Goal: Task Accomplishment & Management: Manage account settings

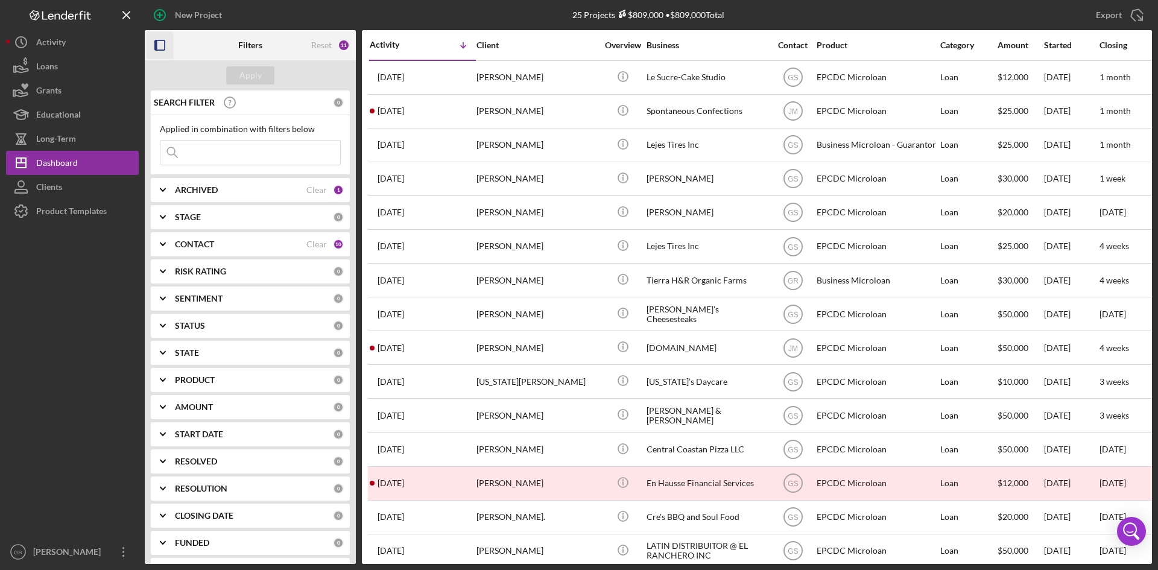
click at [155, 40] on icon "button" at bounding box center [160, 45] width 27 height 27
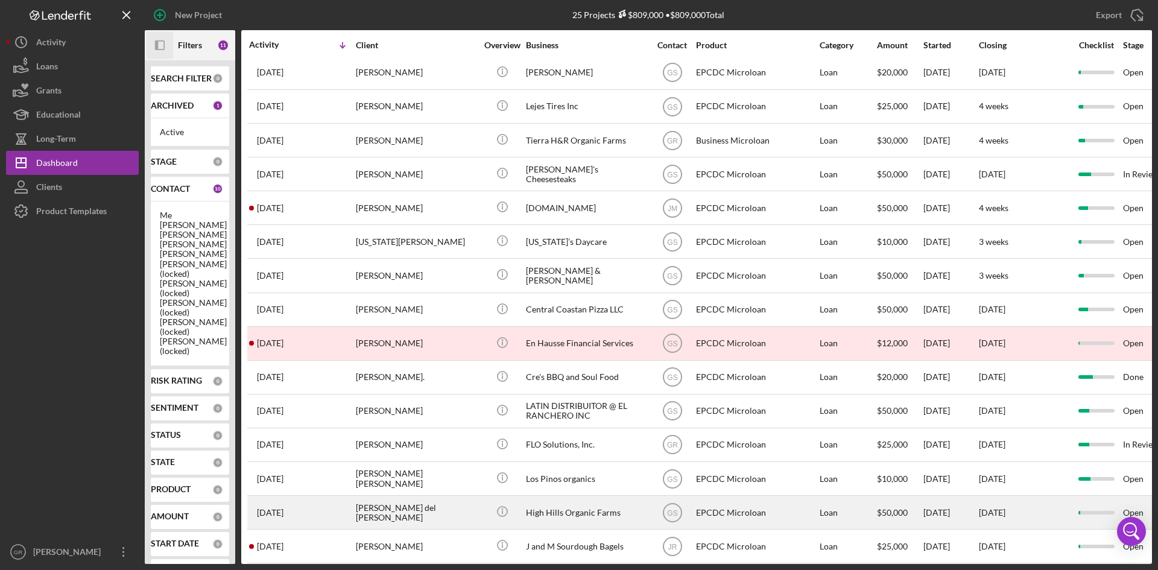
scroll to position [181, 0]
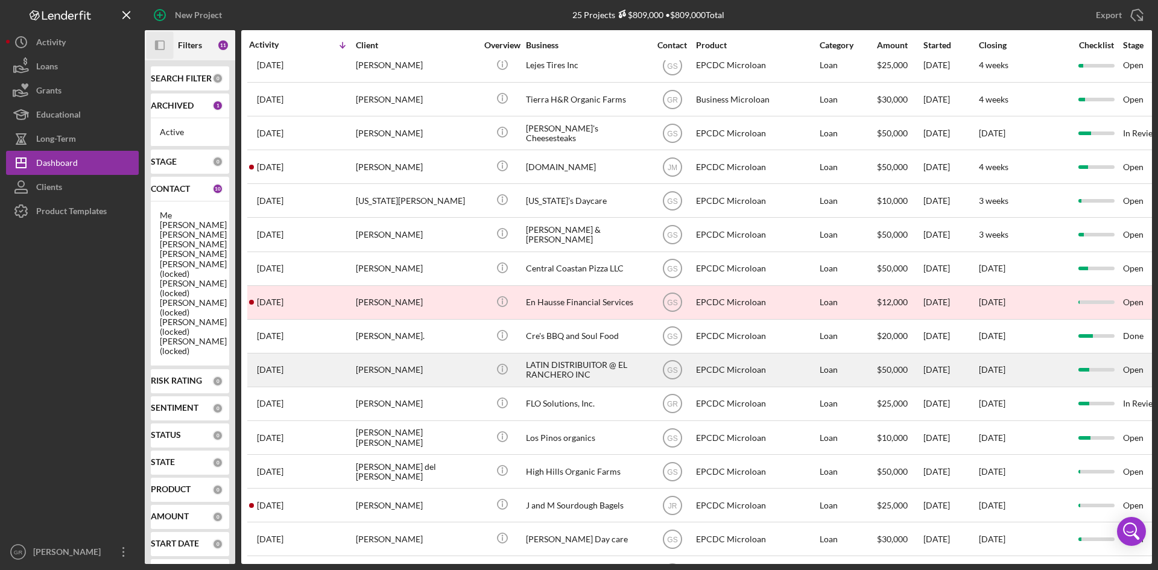
click at [552, 373] on div "LATIN DISTRIBUITOR @ EL RANCHERO INC" at bounding box center [586, 370] width 121 height 32
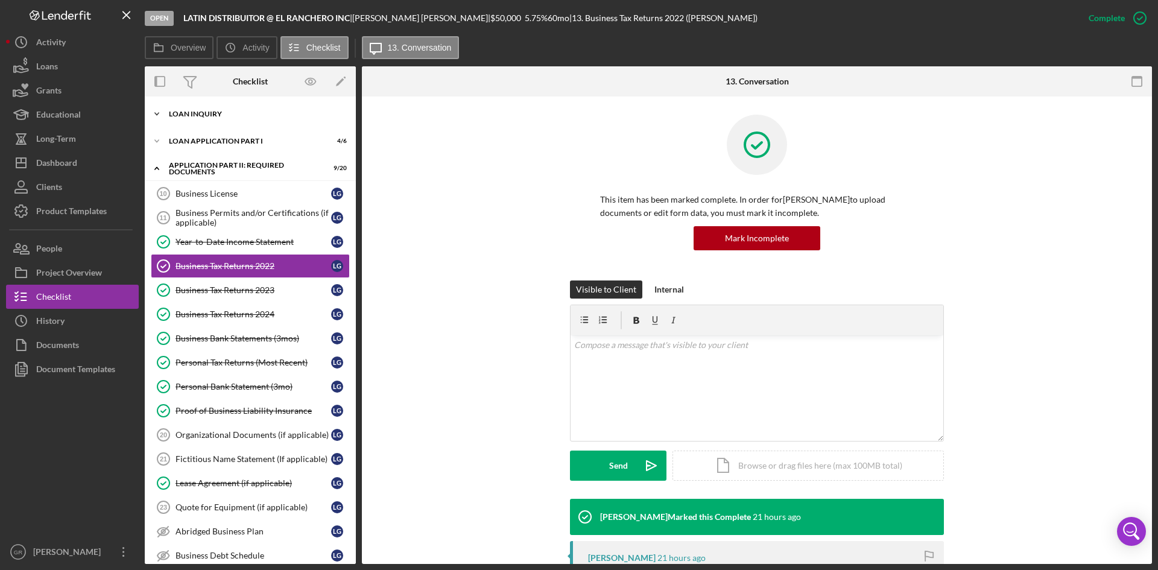
click at [235, 124] on div "Icon/Expander Loan Inquiry 3 / 6" at bounding box center [250, 114] width 211 height 24
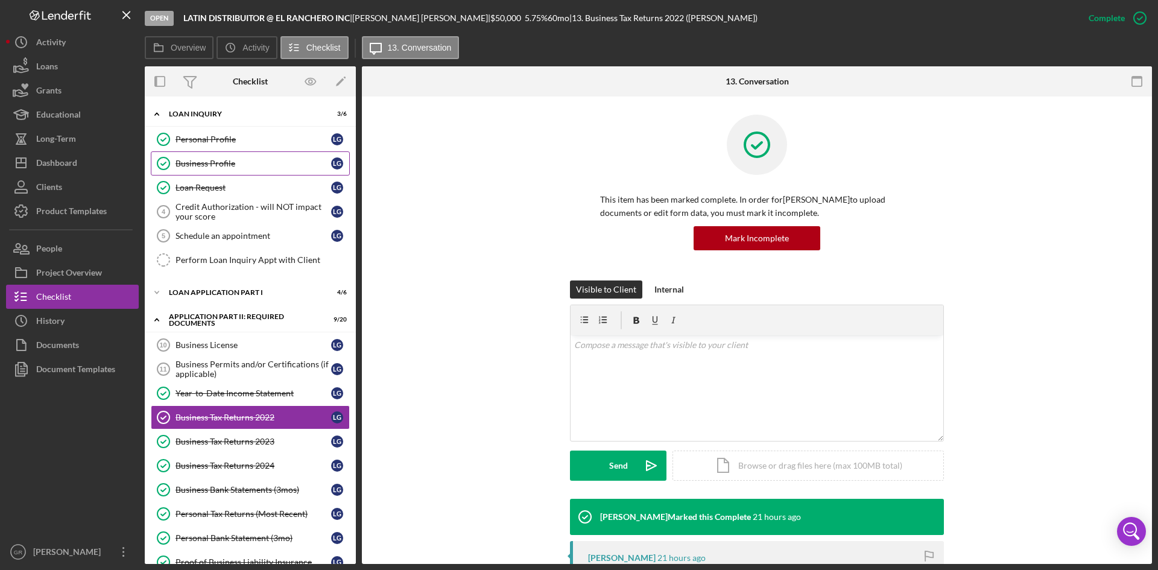
click at [238, 151] on link "Business Profile Business Profile L G" at bounding box center [250, 163] width 199 height 24
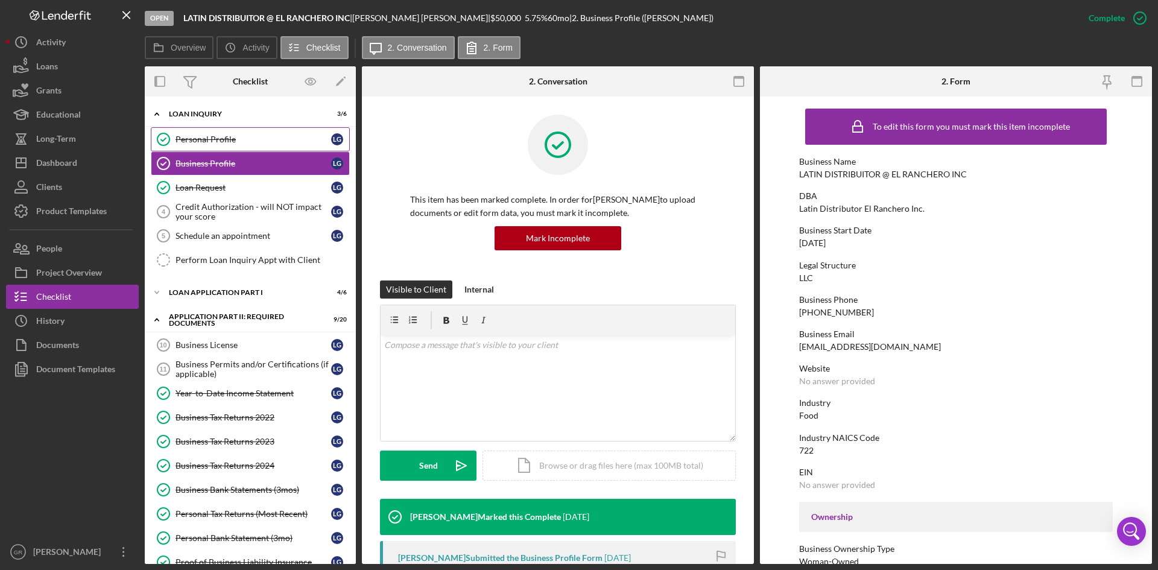
click at [244, 139] on div "Personal Profile" at bounding box center [253, 139] width 156 height 10
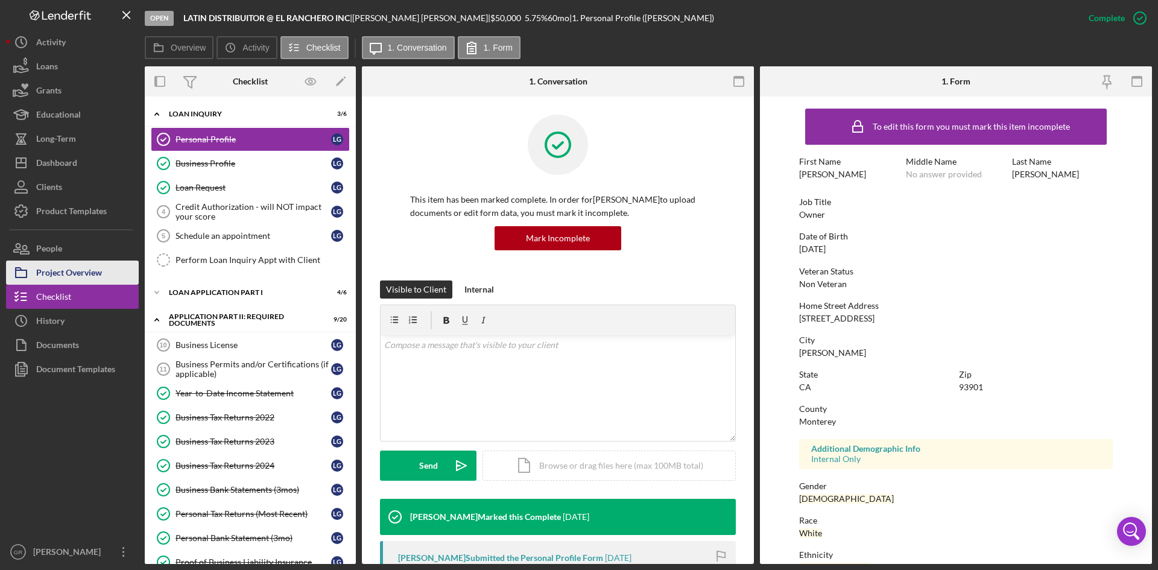
click at [101, 273] on div "Project Overview" at bounding box center [69, 273] width 66 height 27
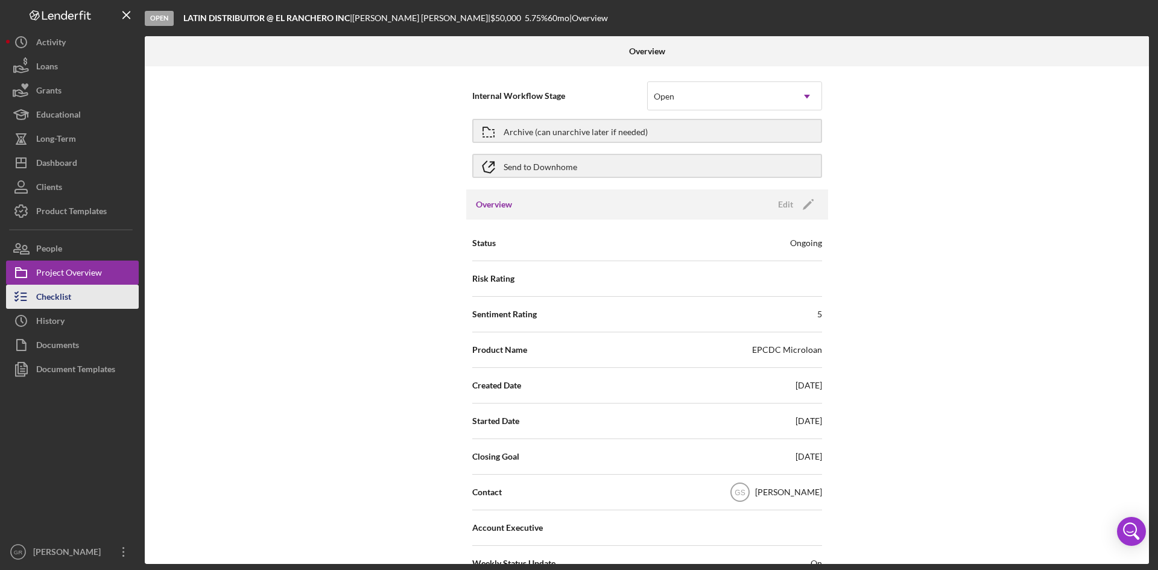
click at [95, 291] on button "Checklist" at bounding box center [72, 297] width 133 height 24
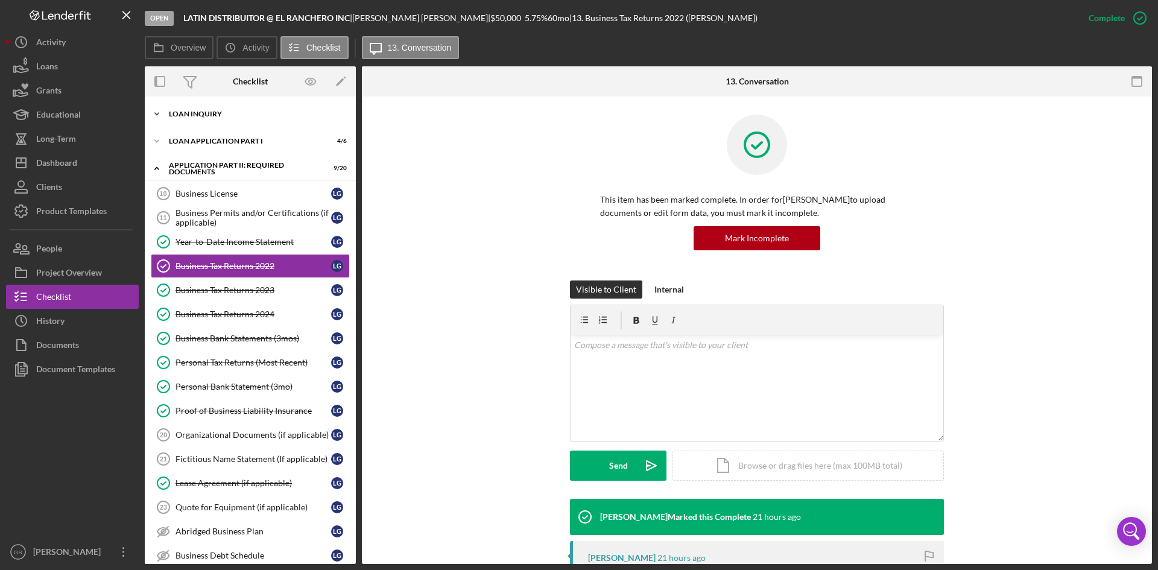
click at [274, 121] on div "Icon/Expander Loan Inquiry 3 / 6" at bounding box center [250, 114] width 211 height 24
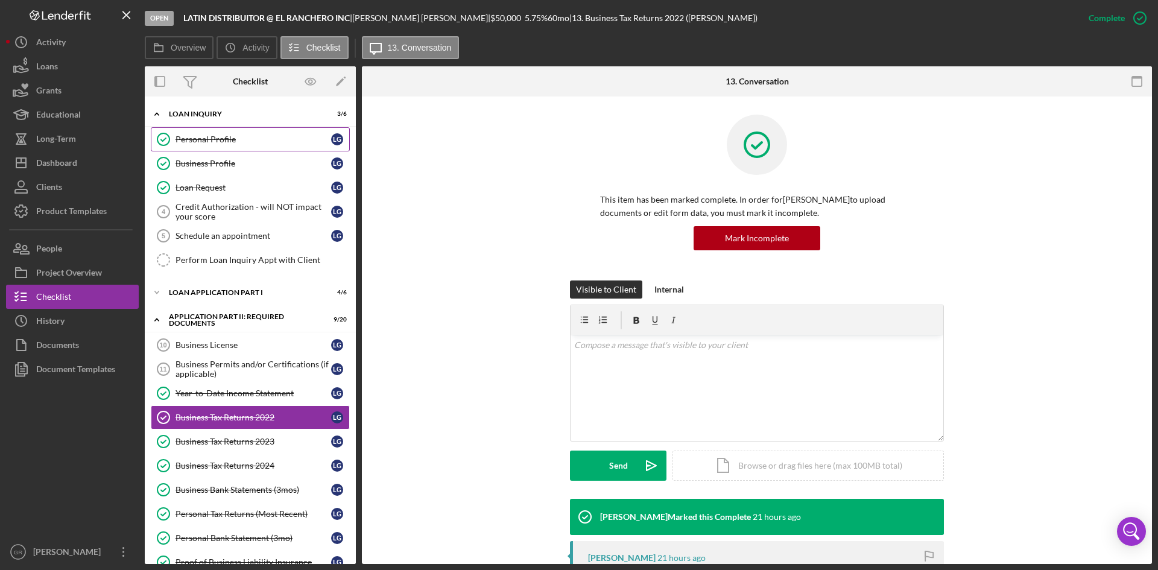
click at [267, 142] on div "Personal Profile" at bounding box center [253, 139] width 156 height 10
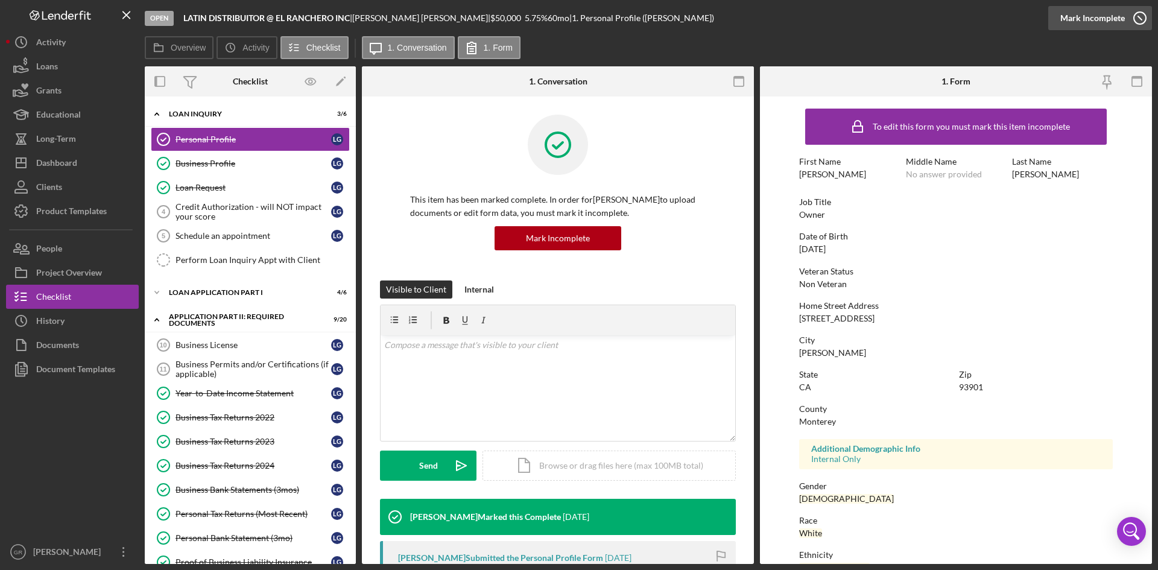
click at [1129, 13] on icon "button" at bounding box center [1140, 18] width 30 height 30
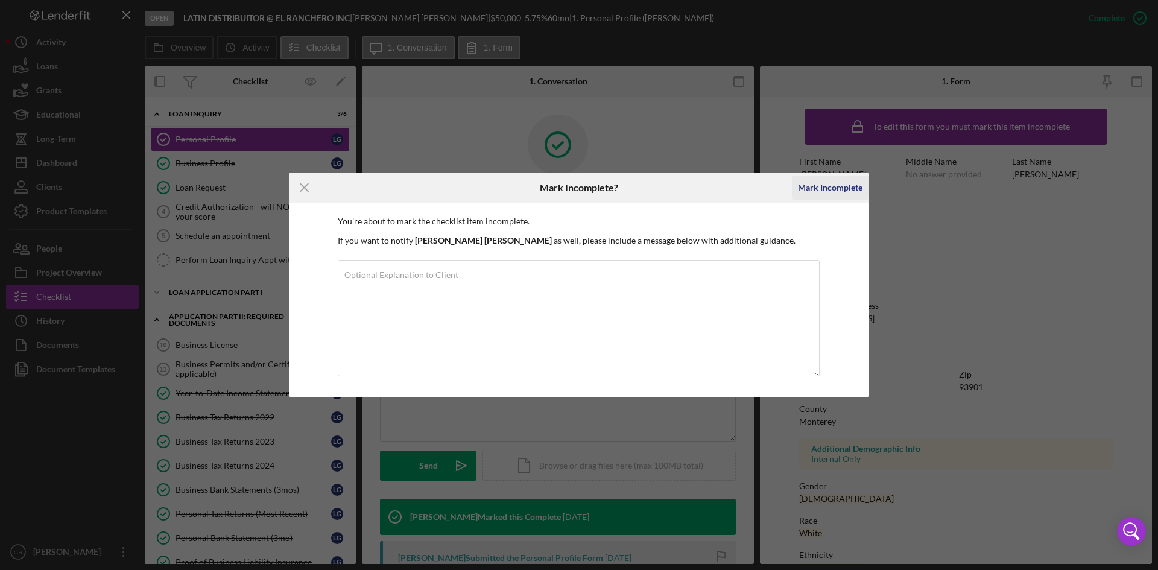
click at [806, 187] on div "Mark Incomplete" at bounding box center [830, 187] width 65 height 24
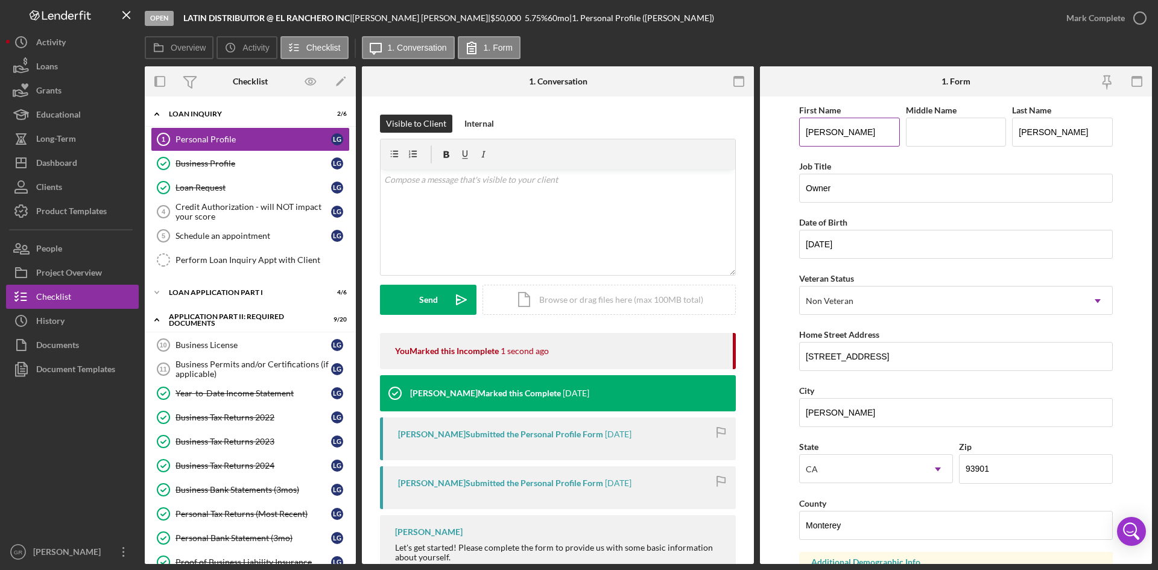
click at [850, 142] on input "[PERSON_NAME]" at bounding box center [849, 132] width 101 height 29
type input "[PERSON_NAME]"
click at [1046, 134] on input "[PERSON_NAME]" at bounding box center [1062, 132] width 101 height 29
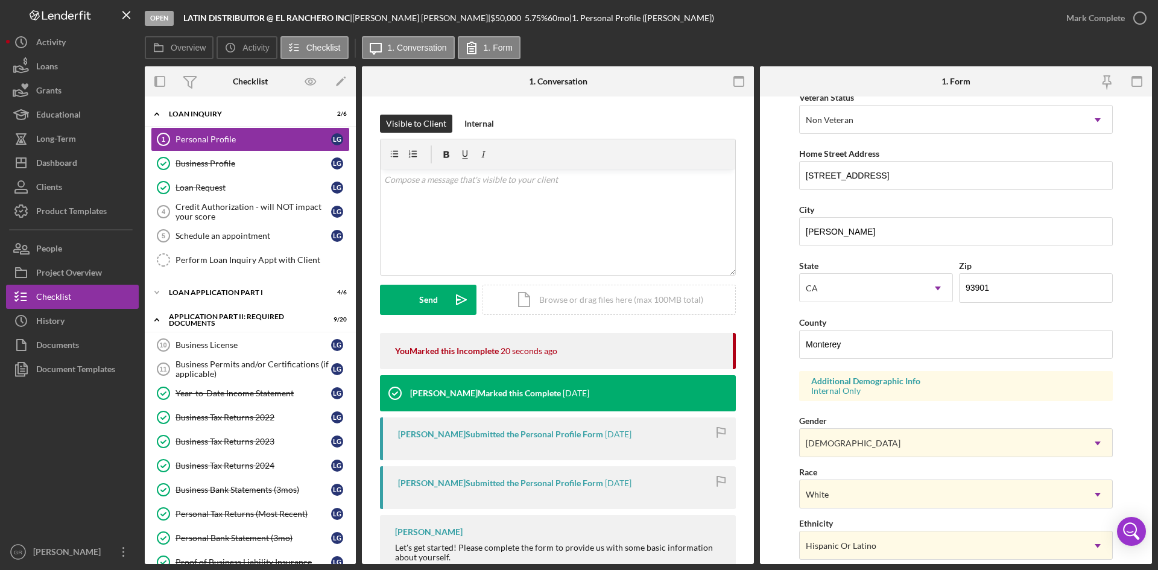
scroll to position [121, 0]
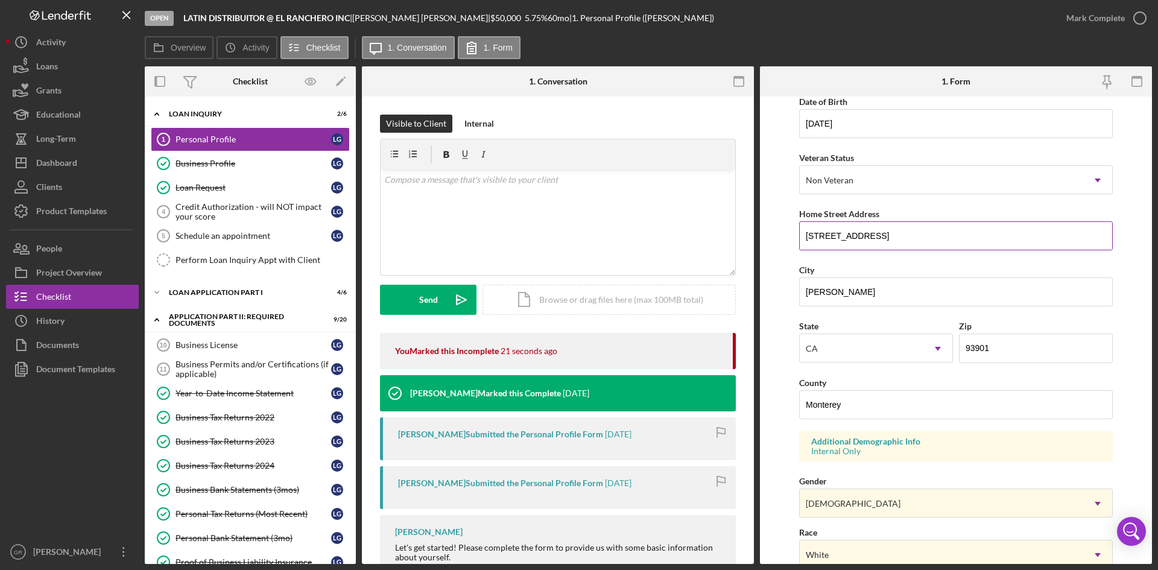
type input "[PERSON_NAME]"
click at [852, 239] on input "[STREET_ADDRESS]" at bounding box center [956, 235] width 314 height 29
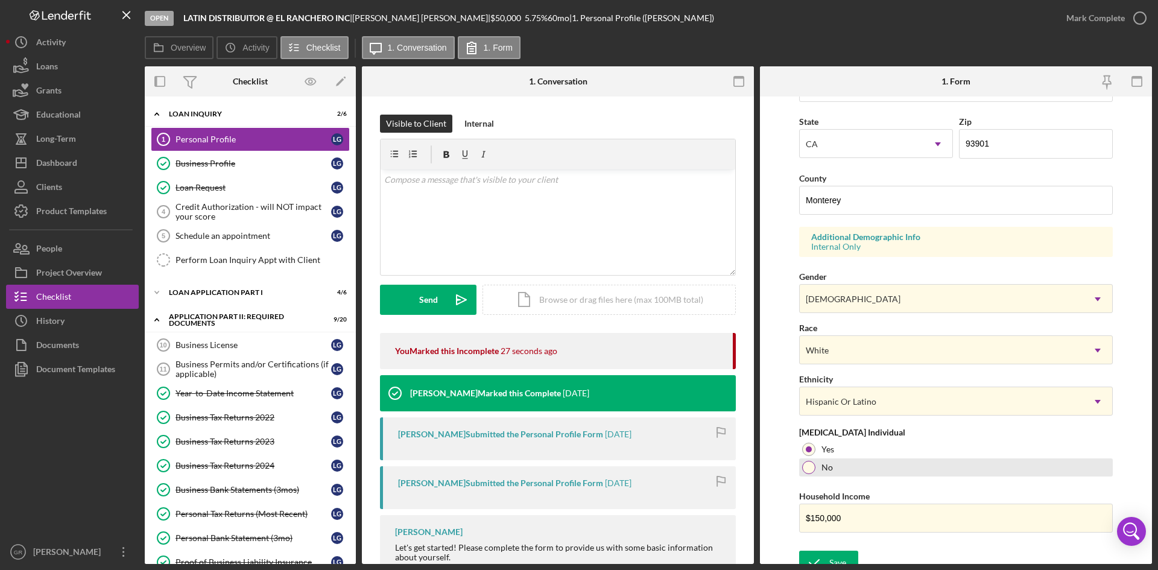
scroll to position [338, 0]
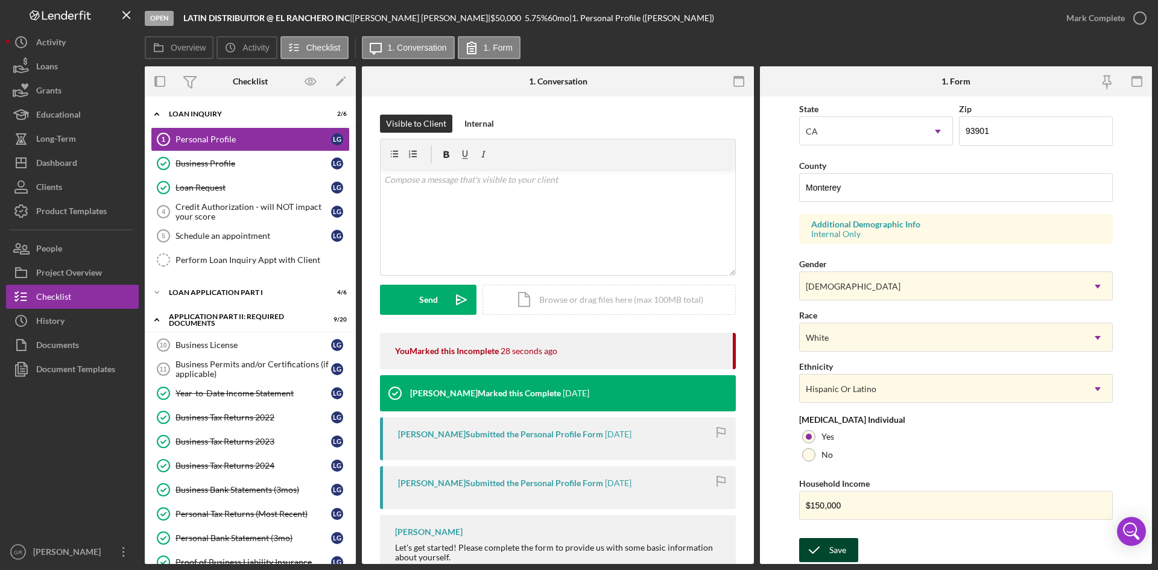
type input "[STREET_ADDRESS]"
click at [844, 547] on div "Save" at bounding box center [837, 550] width 17 height 24
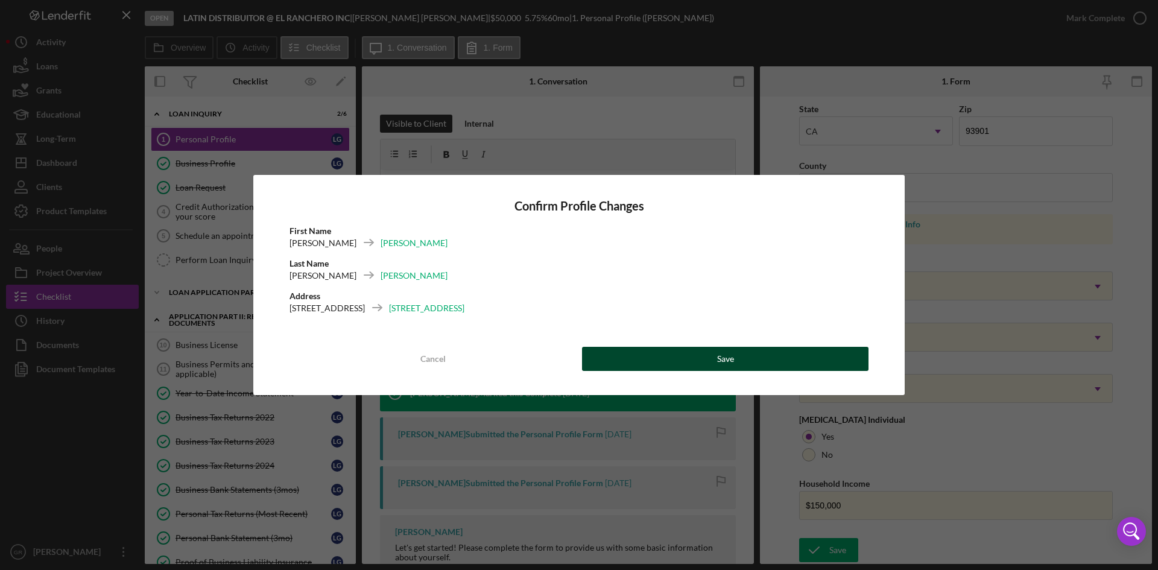
click at [739, 362] on button "Save" at bounding box center [725, 359] width 286 height 24
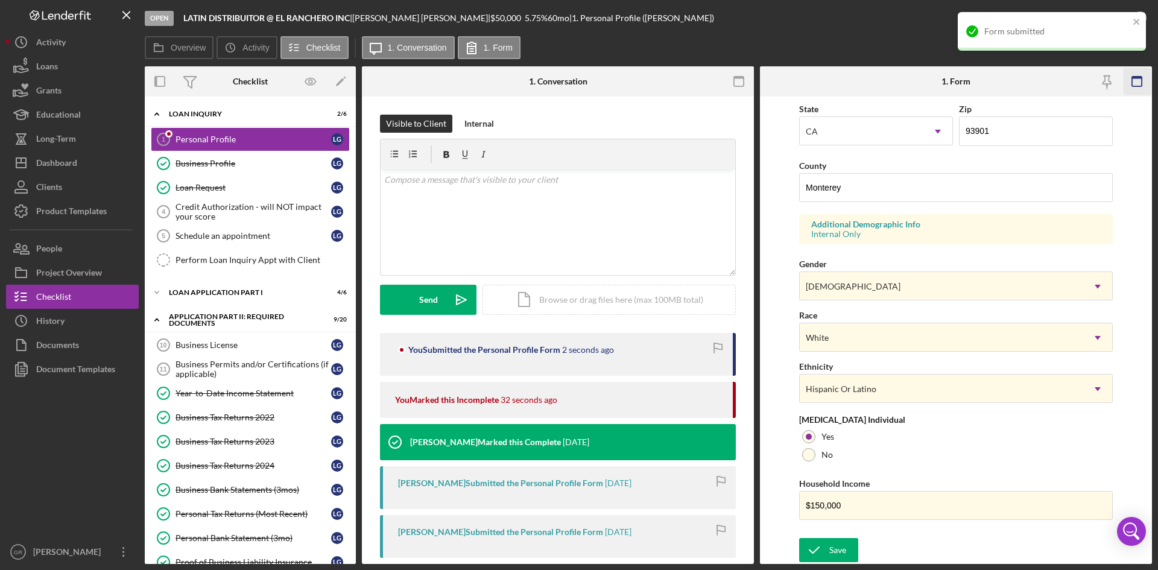
click at [1140, 76] on icon "button" at bounding box center [1136, 81] width 27 height 27
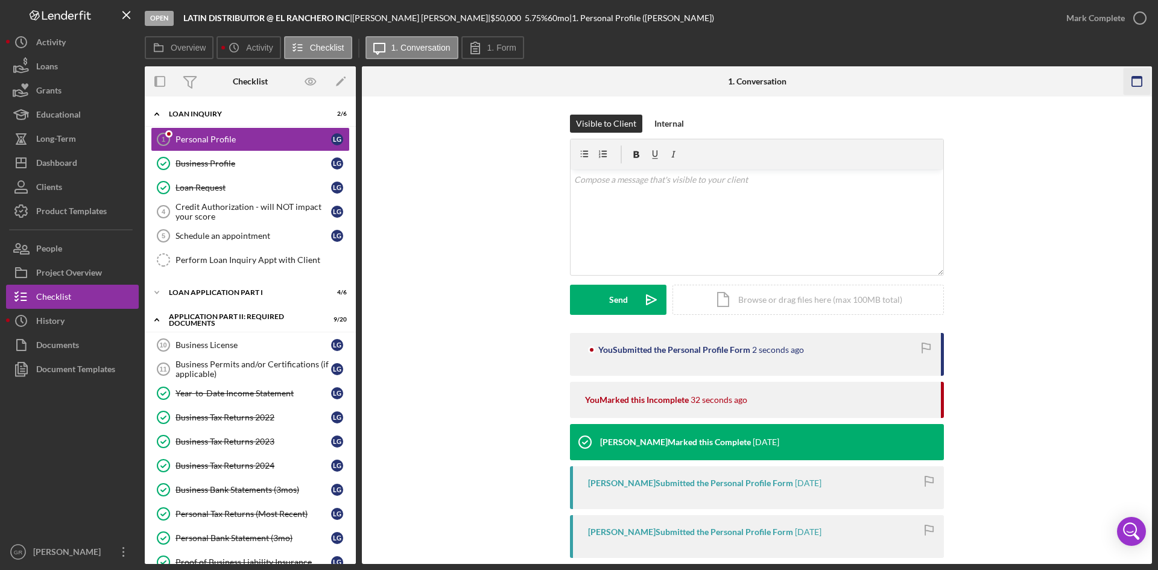
click at [1147, 75] on icon "button" at bounding box center [1136, 81] width 27 height 27
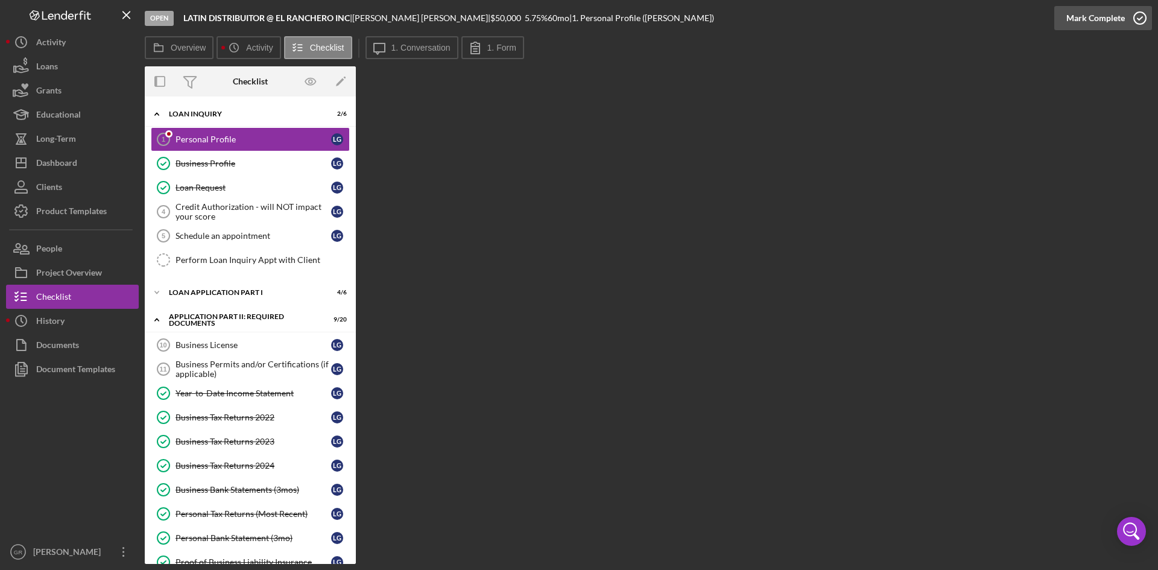
click at [1140, 18] on icon "button" at bounding box center [1140, 18] width 30 height 30
click at [222, 152] on link "Business Profile Business Profile L G" at bounding box center [250, 163] width 199 height 24
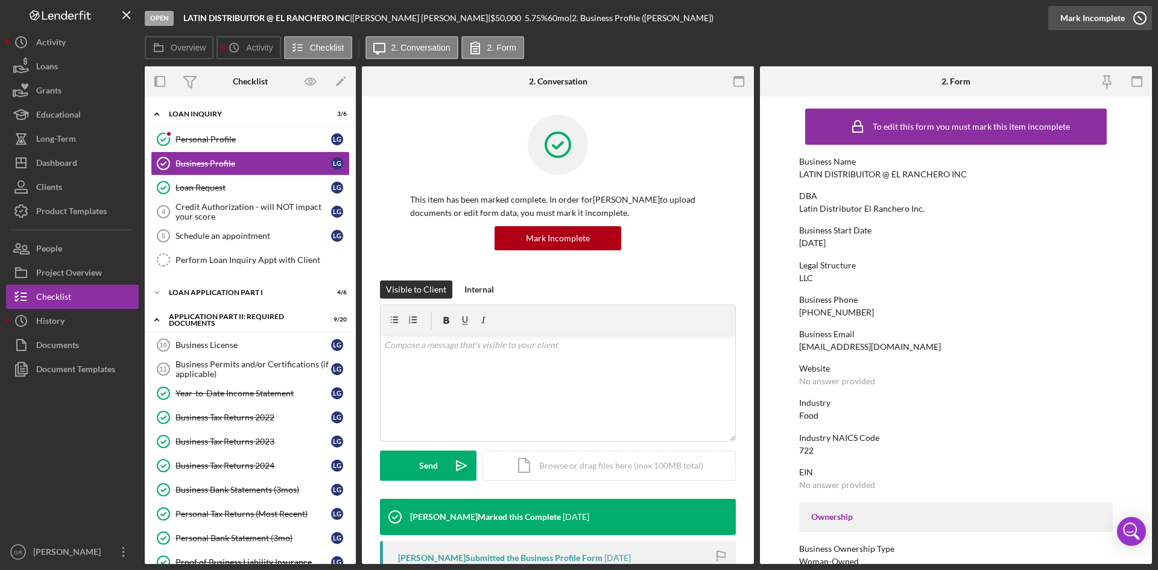
click at [1147, 21] on icon "button" at bounding box center [1140, 18] width 30 height 30
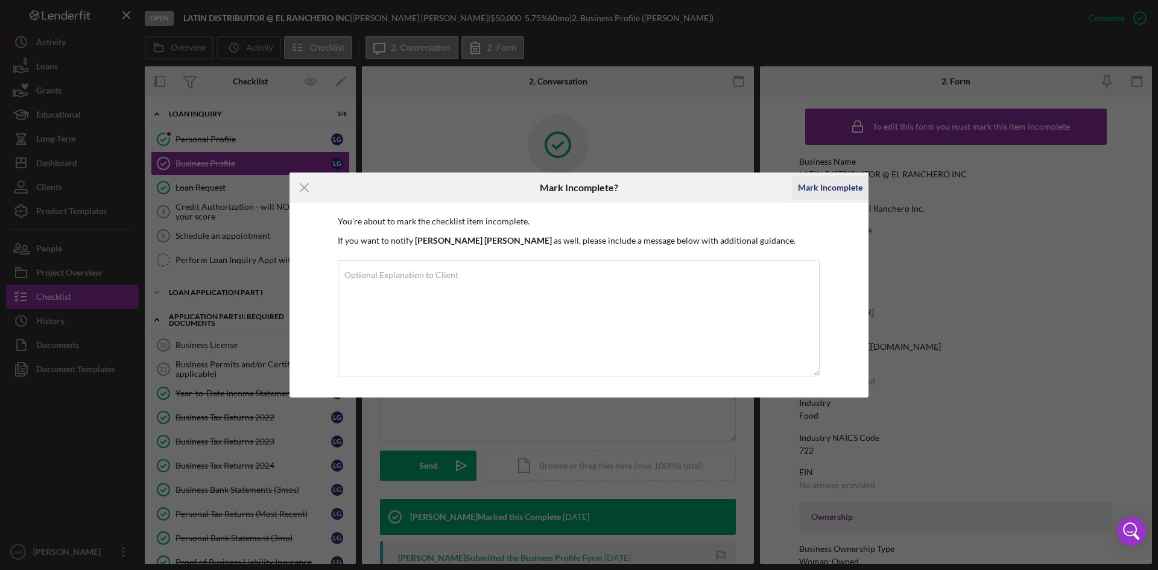
click at [841, 184] on div "Mark Incomplete" at bounding box center [830, 187] width 65 height 24
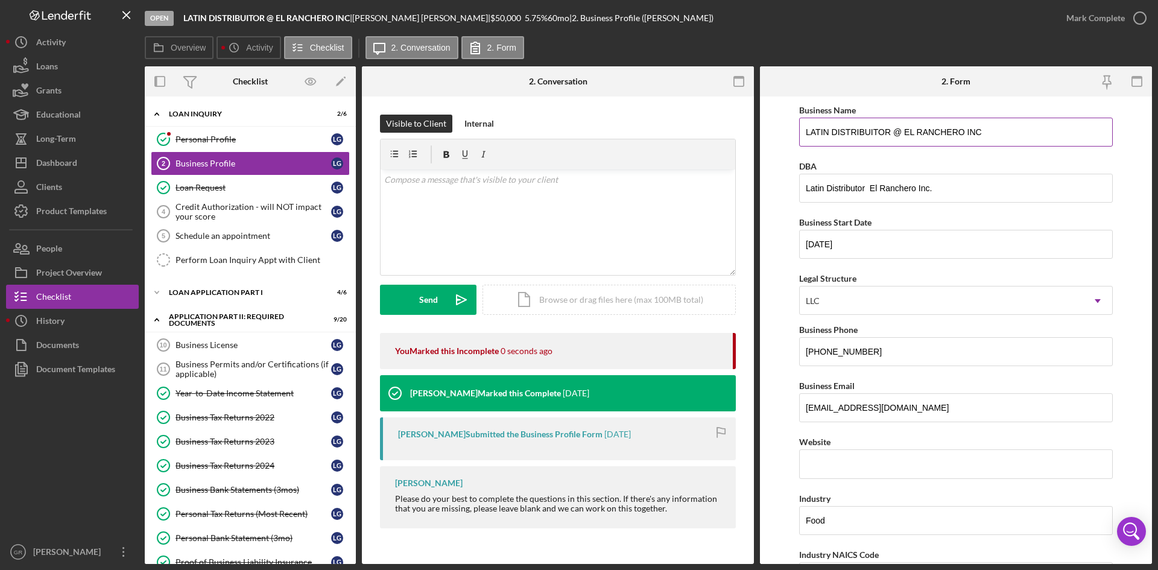
click at [991, 140] on input "LATIN DISTRIBUITOR @ EL RANCHERO INC" at bounding box center [956, 132] width 314 height 29
type input "L"
click at [991, 131] on input "Latin Distributor El Ranchero Inc." at bounding box center [956, 132] width 314 height 29
type input "Latin Distributor El Ranchero Inc"
drag, startPoint x: 1018, startPoint y: 180, endPoint x: 737, endPoint y: 176, distance: 281.0
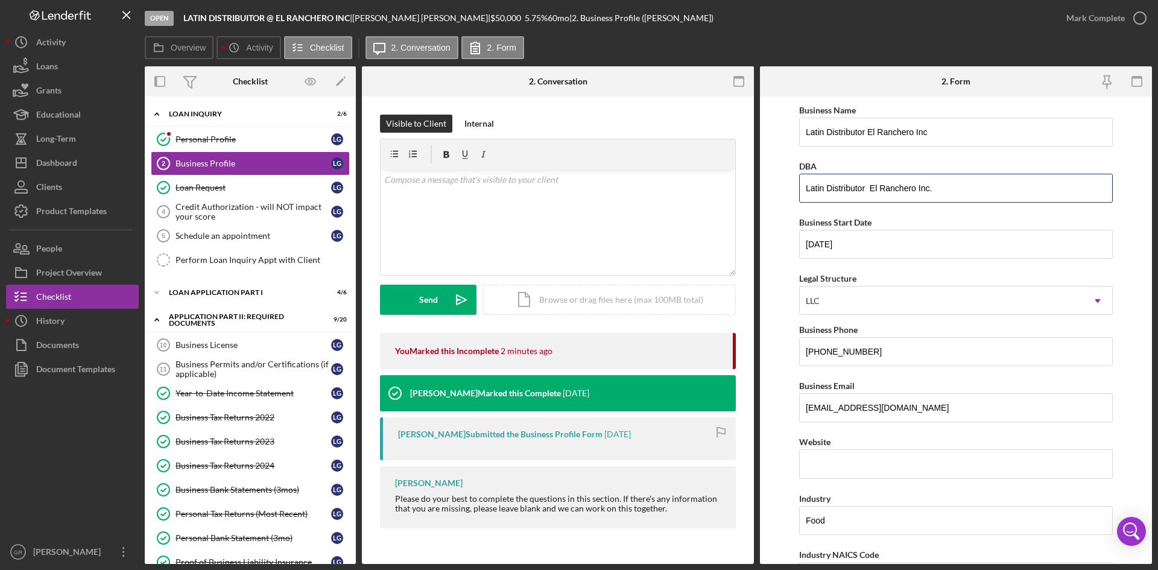
click at [737, 176] on div "Overview Internal Workflow Stage Open Icon/Dropdown Arrow Archive (can unarchiv…" at bounding box center [648, 314] width 1007 height 497
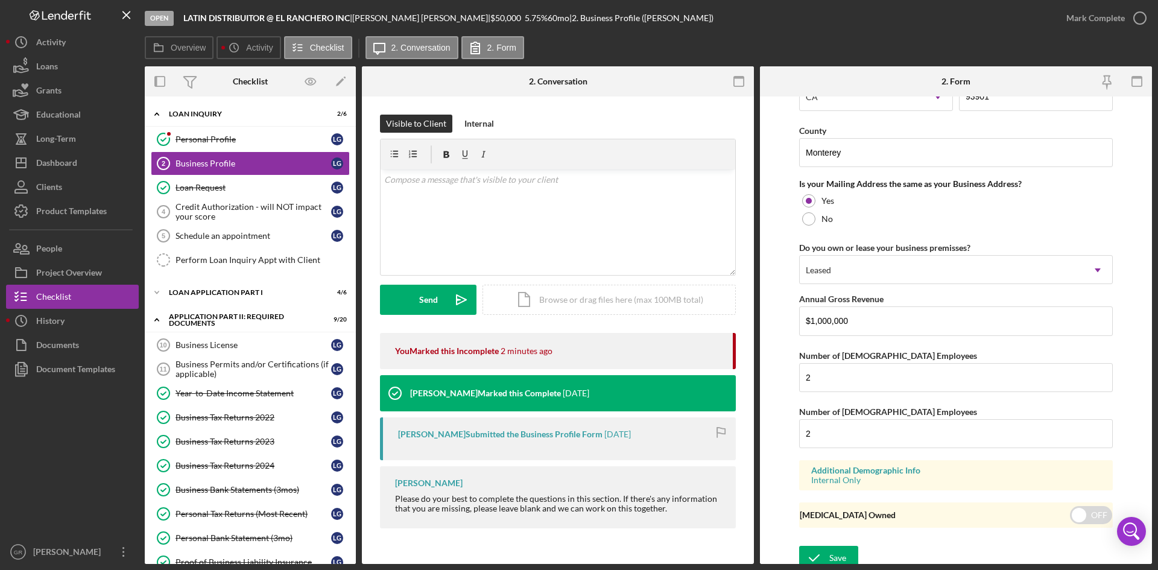
scroll to position [871, 0]
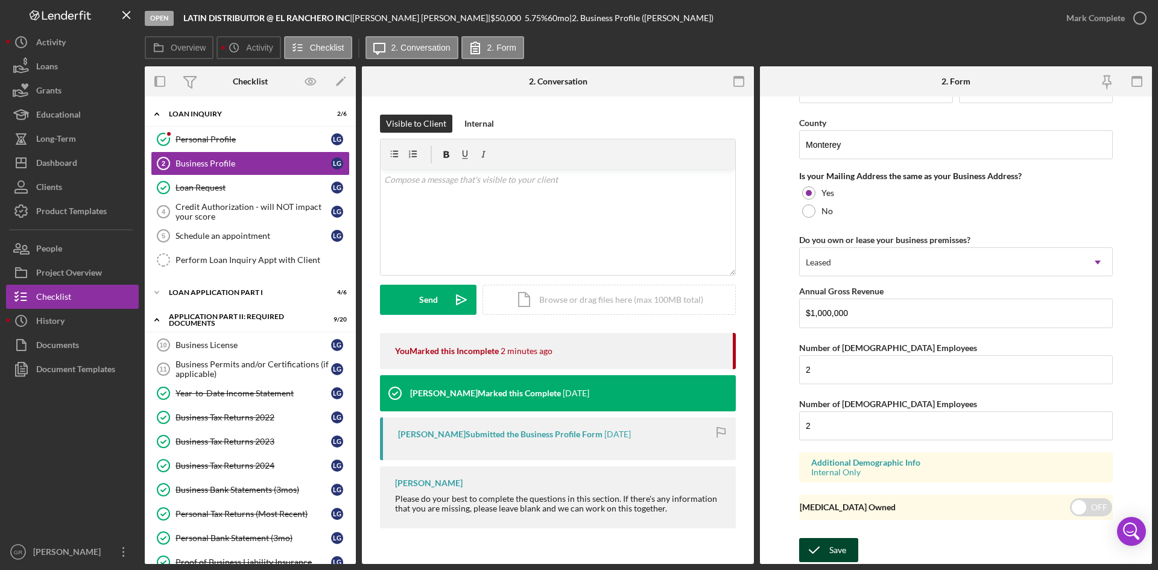
click at [850, 547] on button "Save" at bounding box center [828, 550] width 59 height 24
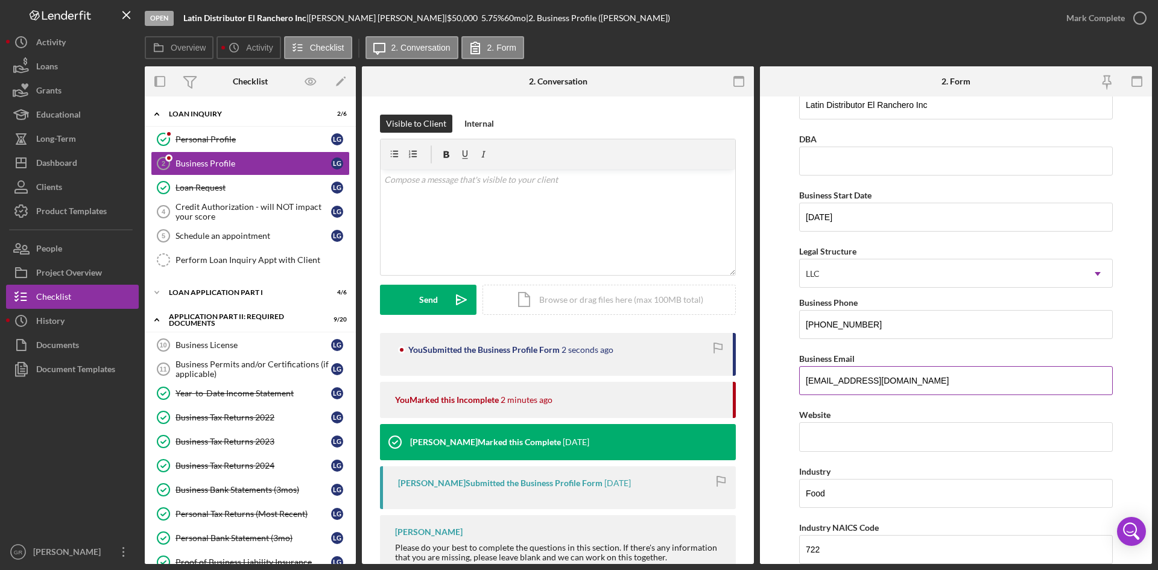
scroll to position [0, 0]
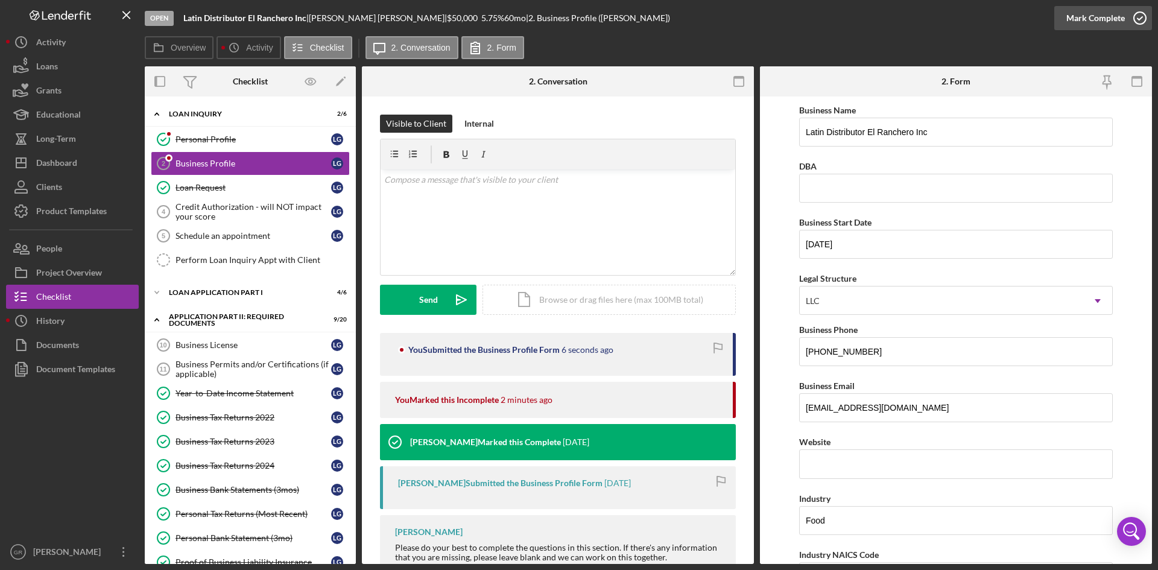
click at [1109, 14] on div "Mark Complete" at bounding box center [1095, 18] width 58 height 24
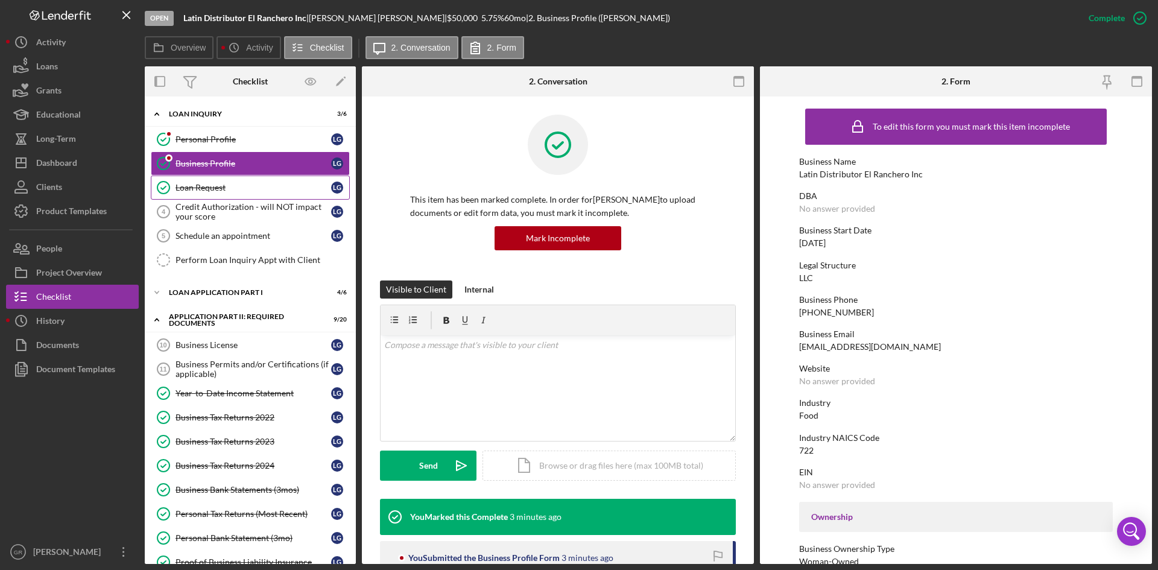
click at [214, 181] on link "Loan Request Loan Request L G" at bounding box center [250, 187] width 199 height 24
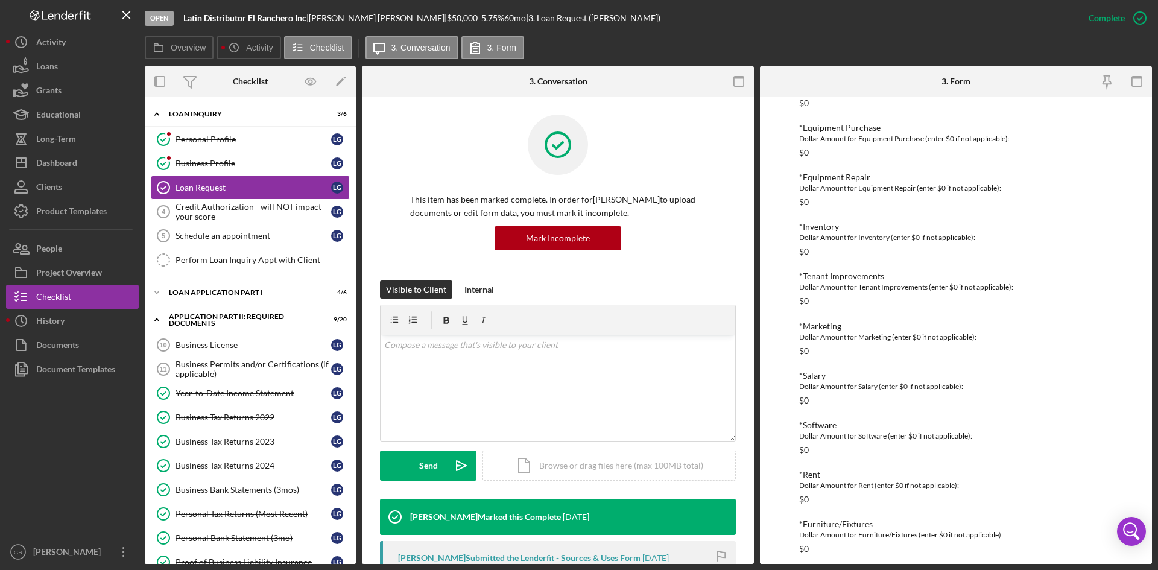
scroll to position [531, 0]
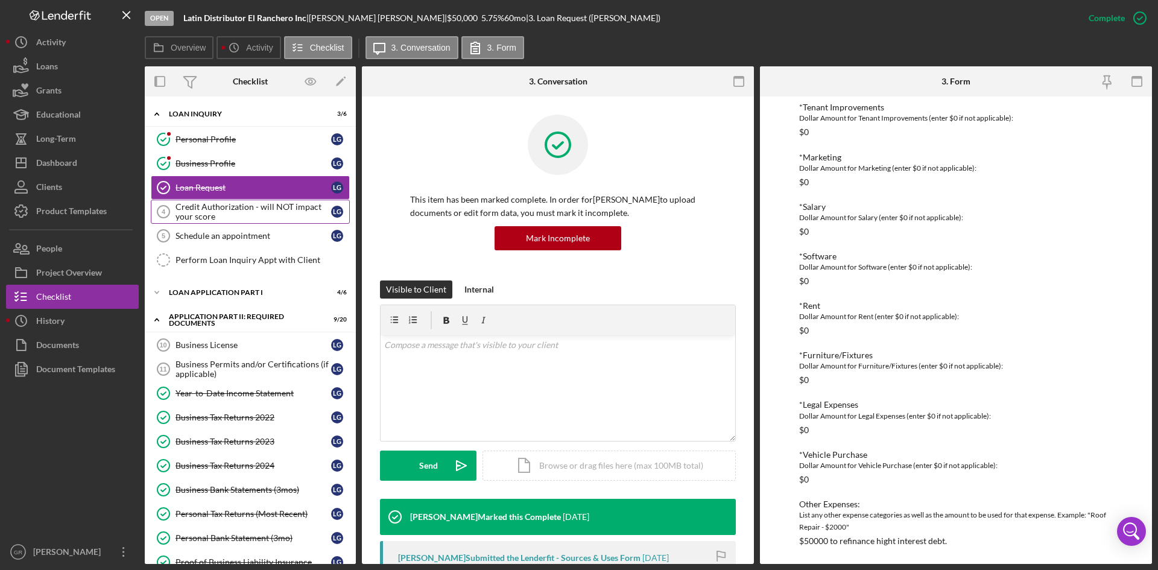
click at [250, 215] on div "Credit Authorization - will NOT impact your score" at bounding box center [253, 211] width 156 height 19
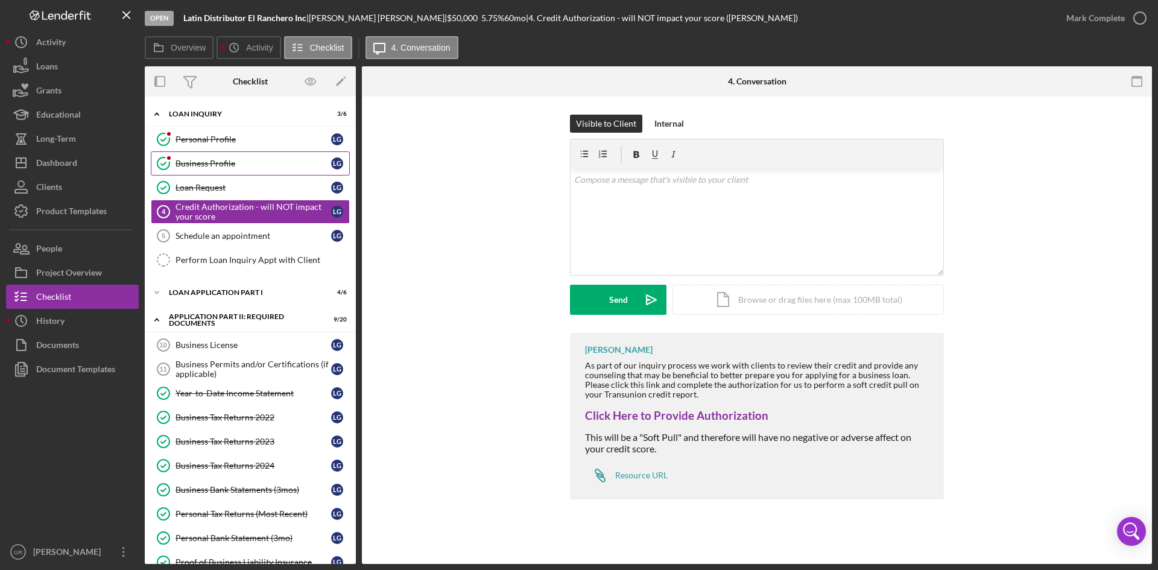
click at [232, 162] on div "Business Profile" at bounding box center [253, 164] width 156 height 10
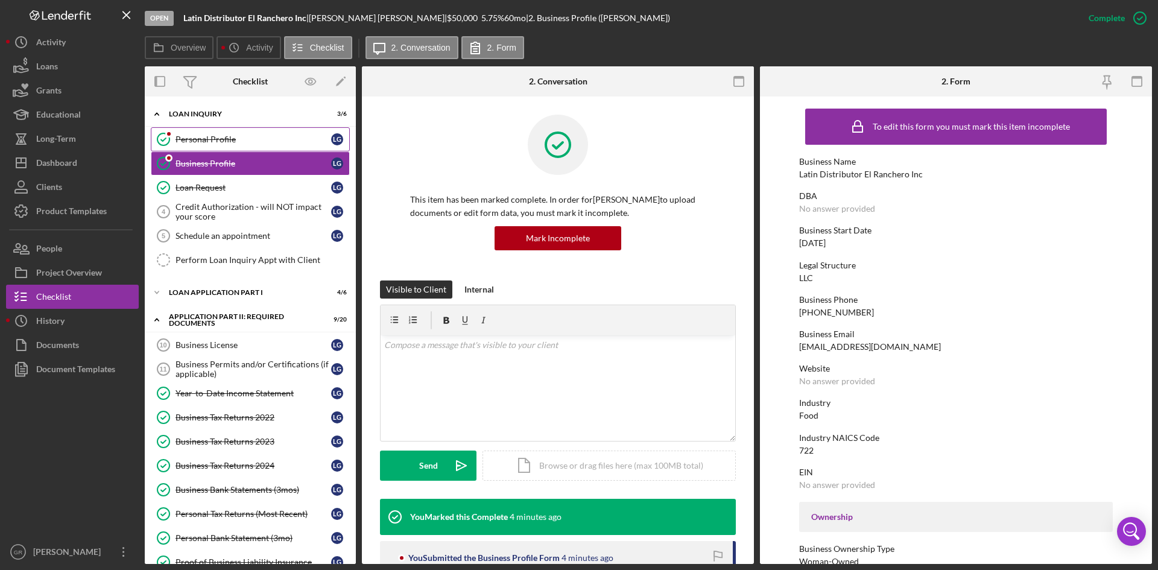
click at [247, 128] on link "Personal Profile Personal Profile L G" at bounding box center [250, 139] width 199 height 24
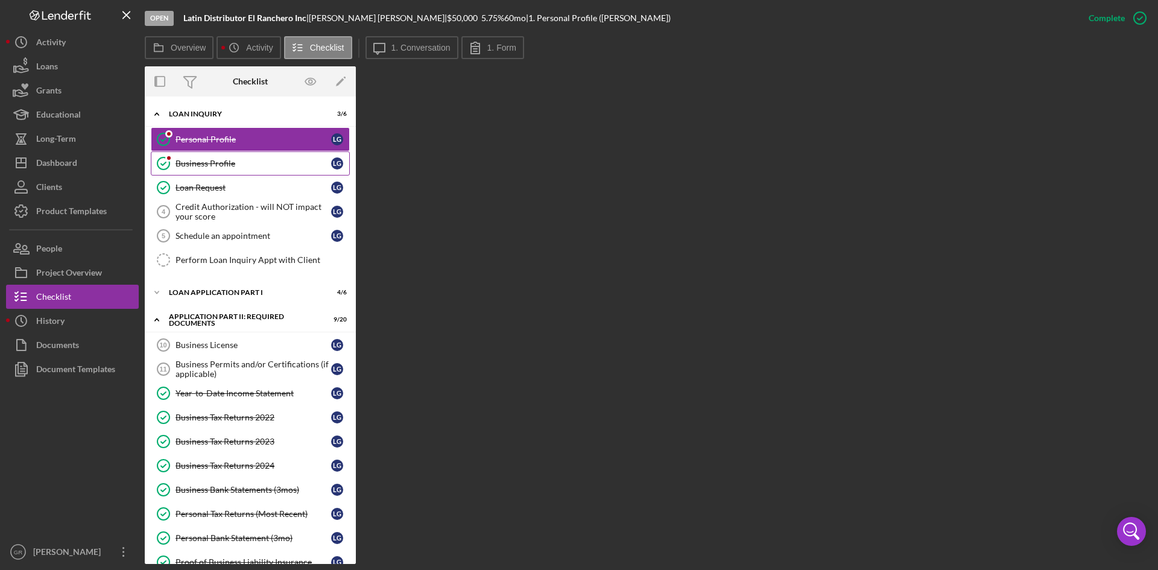
click at [256, 157] on link "Business Profile Business Profile L G" at bounding box center [250, 163] width 199 height 24
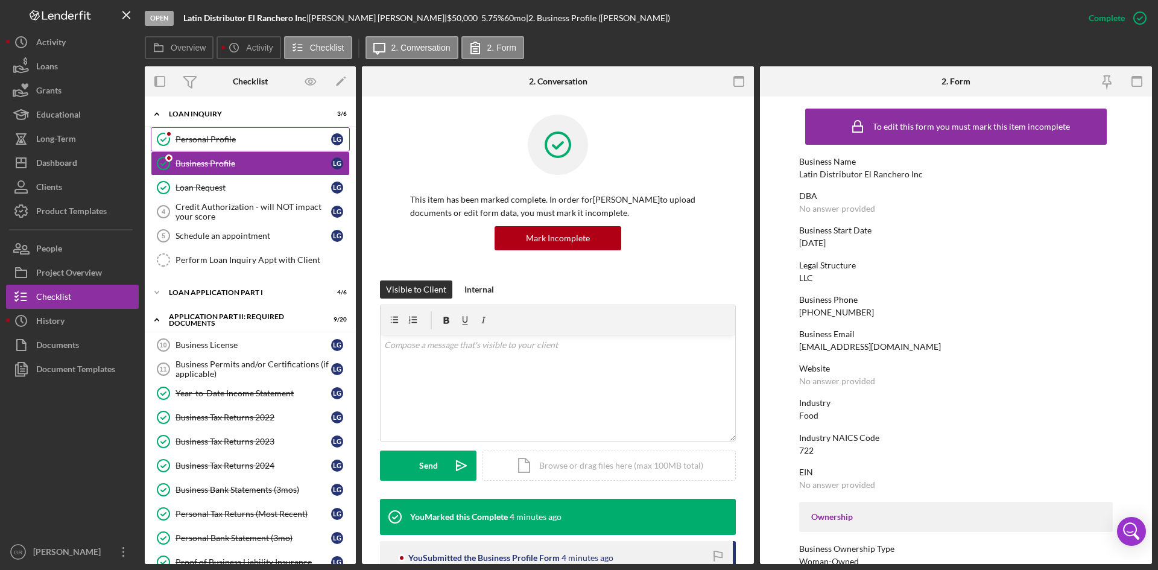
click at [259, 139] on div "Personal Profile" at bounding box center [253, 139] width 156 height 10
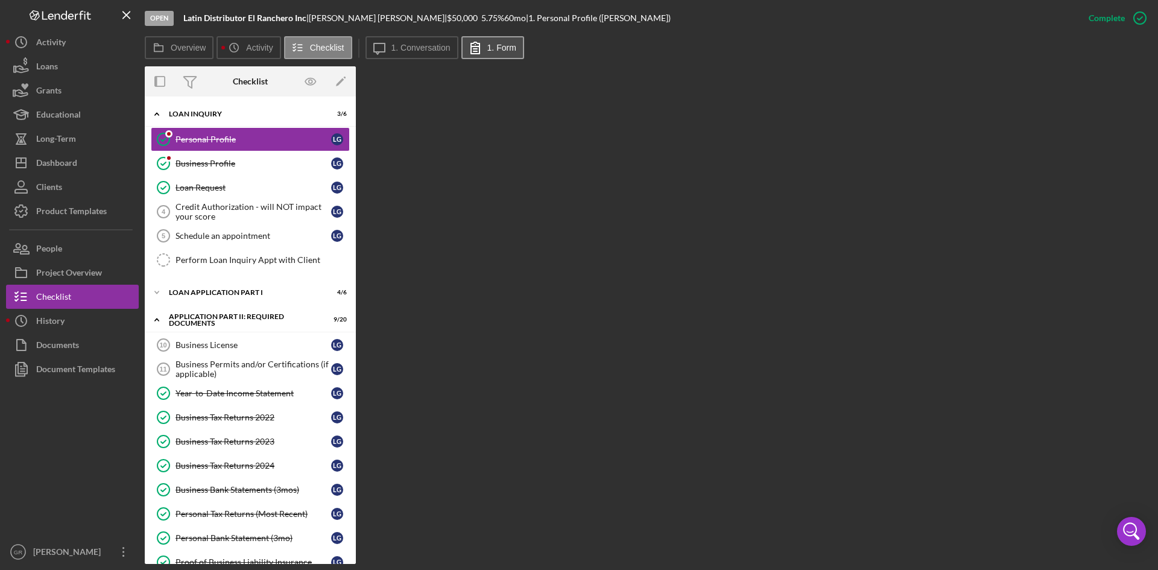
click at [463, 51] on icon at bounding box center [475, 48] width 30 height 30
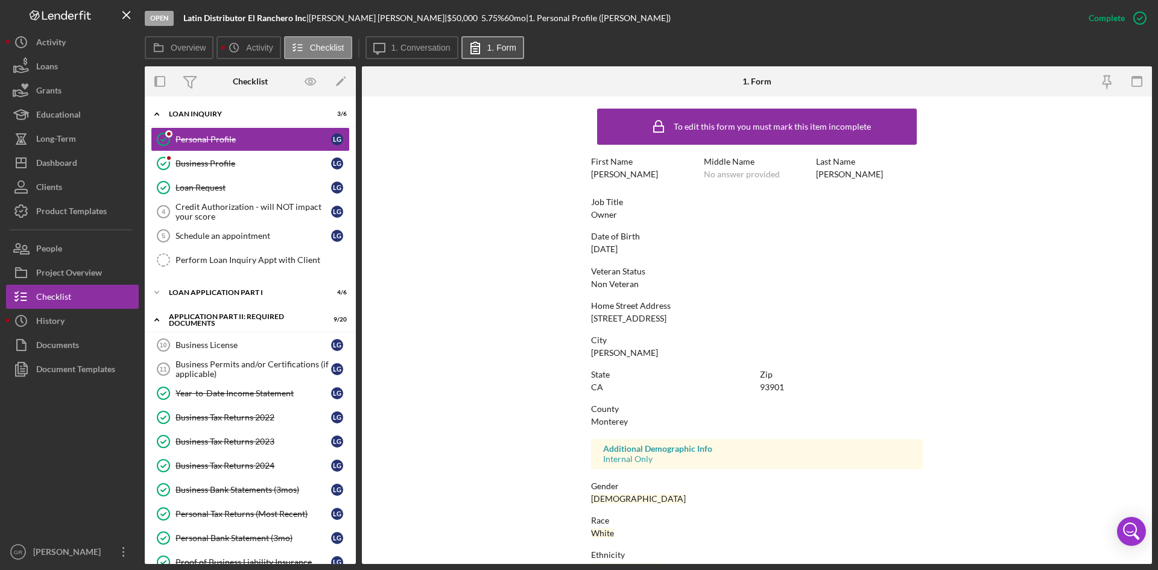
click at [484, 48] on icon at bounding box center [475, 48] width 30 height 30
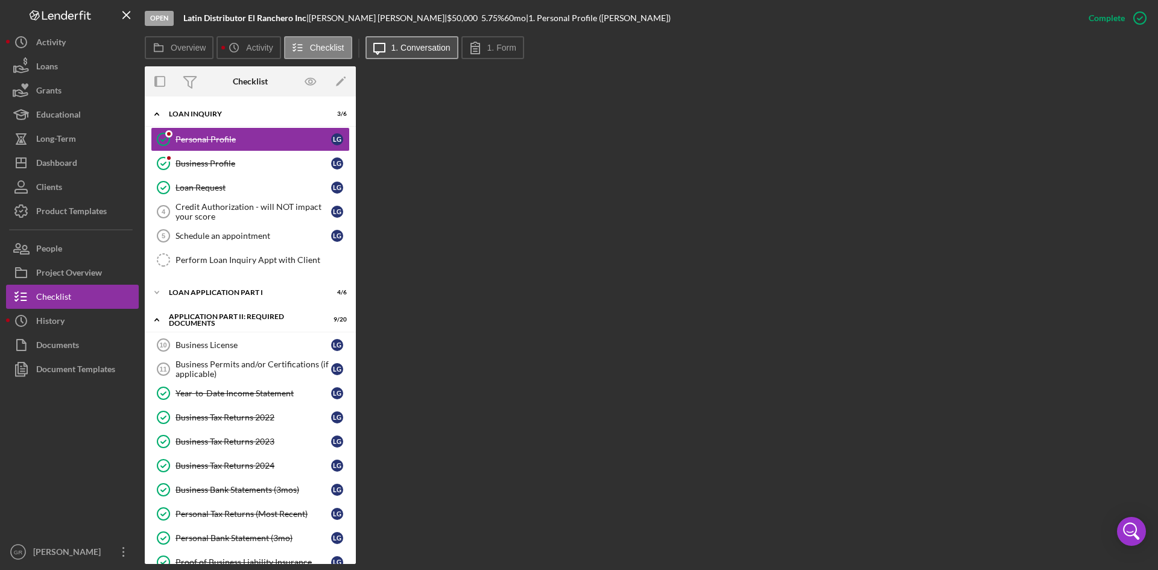
click at [441, 45] on label "1. Conversation" at bounding box center [420, 48] width 59 height 10
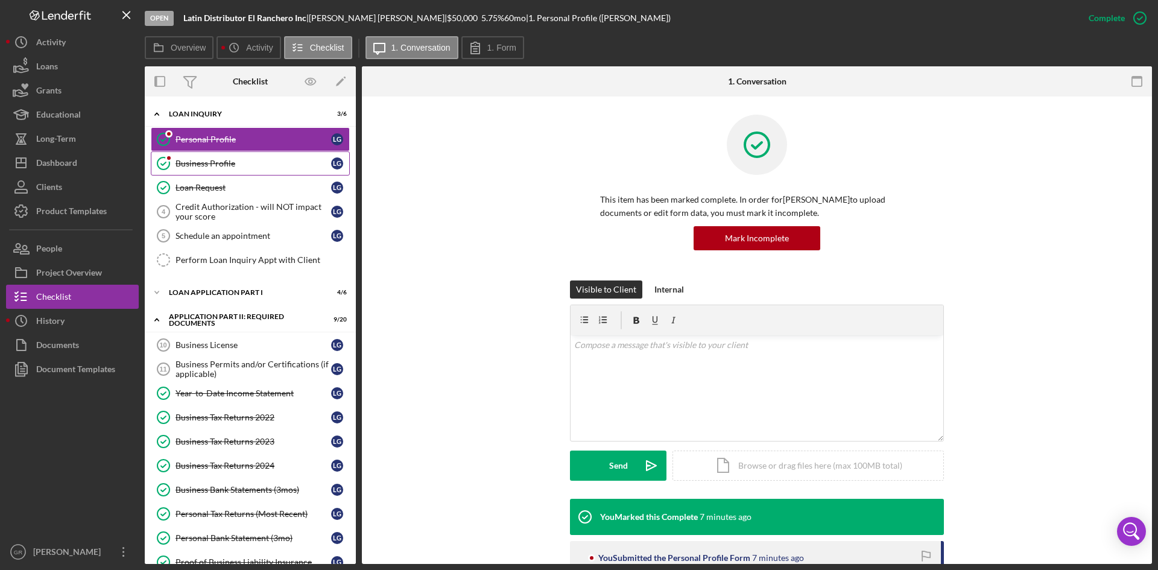
click at [209, 167] on div "Business Profile" at bounding box center [253, 164] width 156 height 10
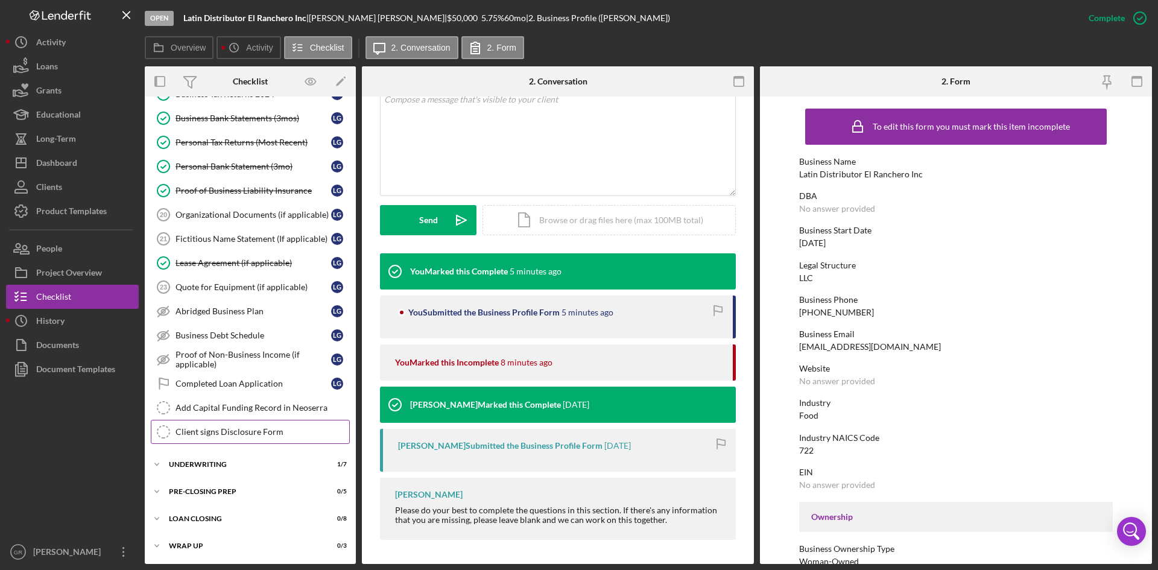
scroll to position [372, 0]
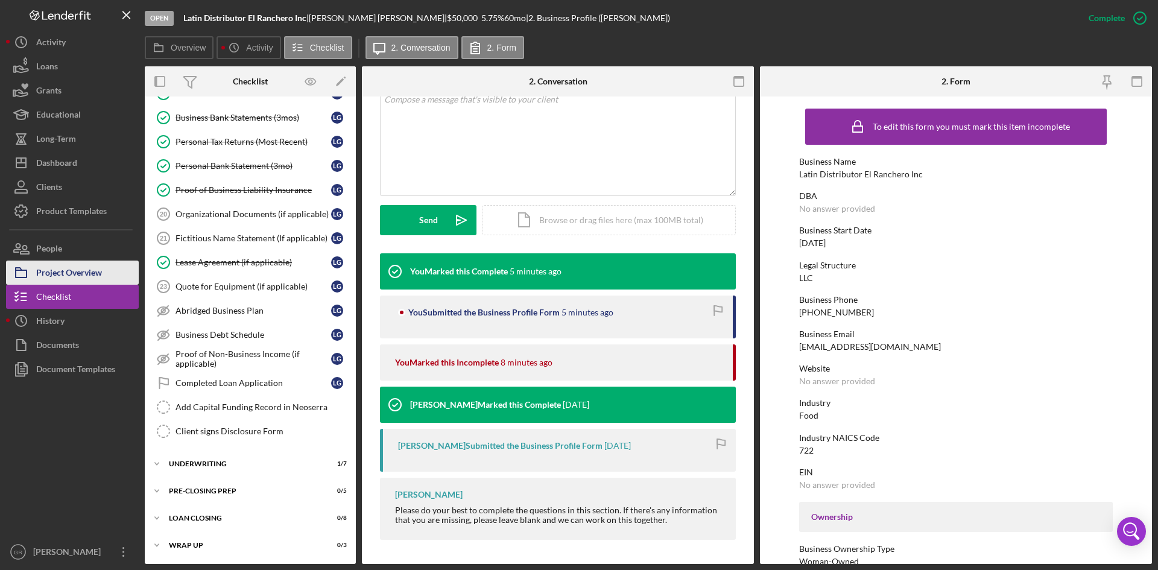
click at [80, 274] on div "Project Overview" at bounding box center [69, 273] width 66 height 27
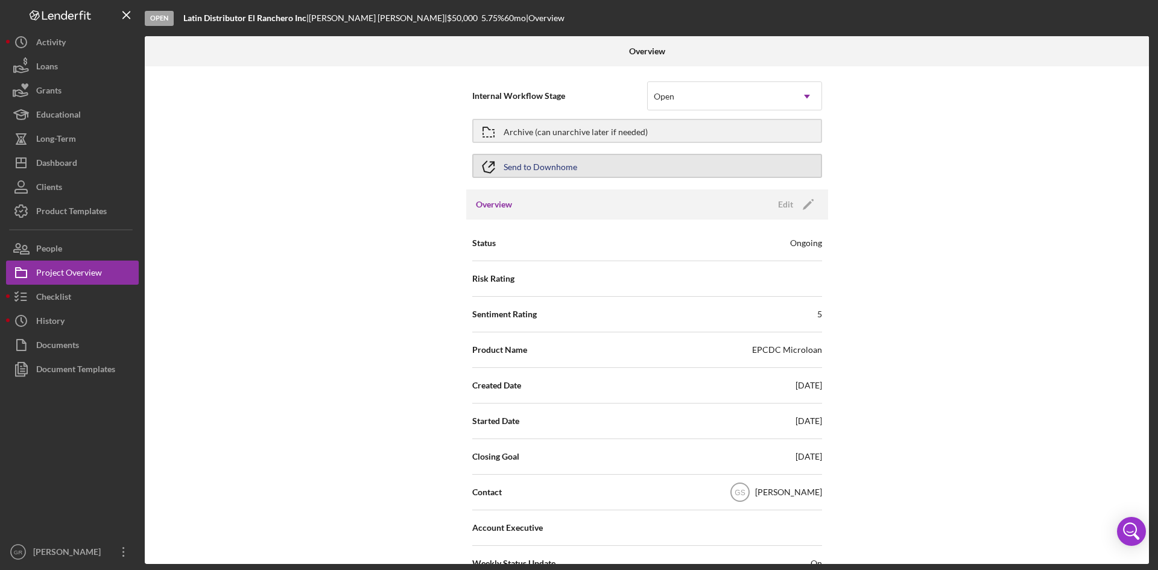
click at [528, 166] on div "Send to Downhome" at bounding box center [540, 166] width 74 height 22
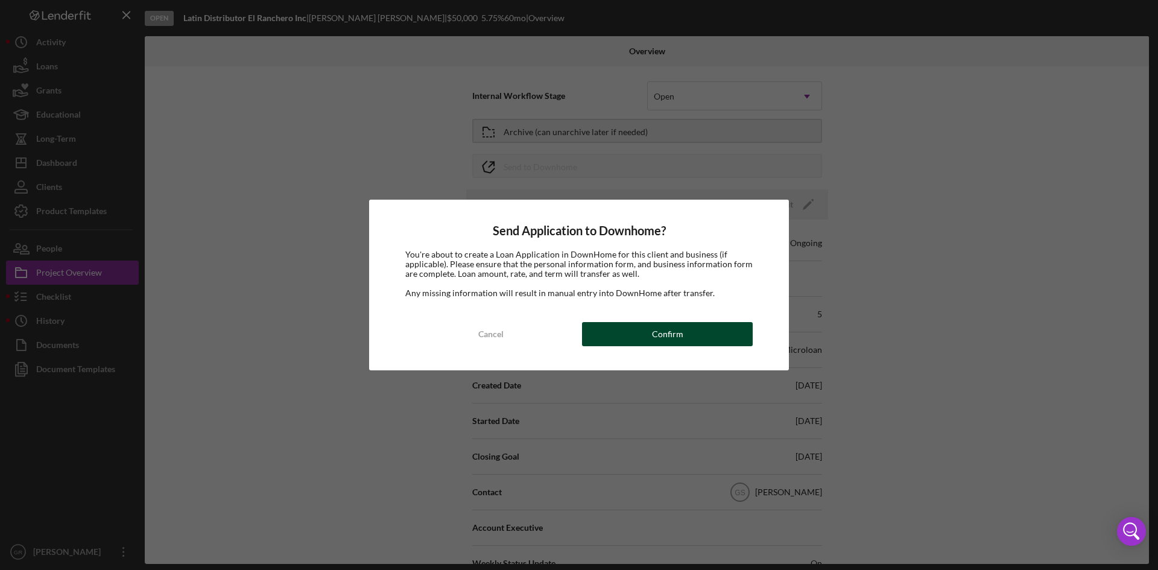
click at [635, 333] on button "Confirm" at bounding box center [667, 334] width 171 height 24
